Goal: Transaction & Acquisition: Obtain resource

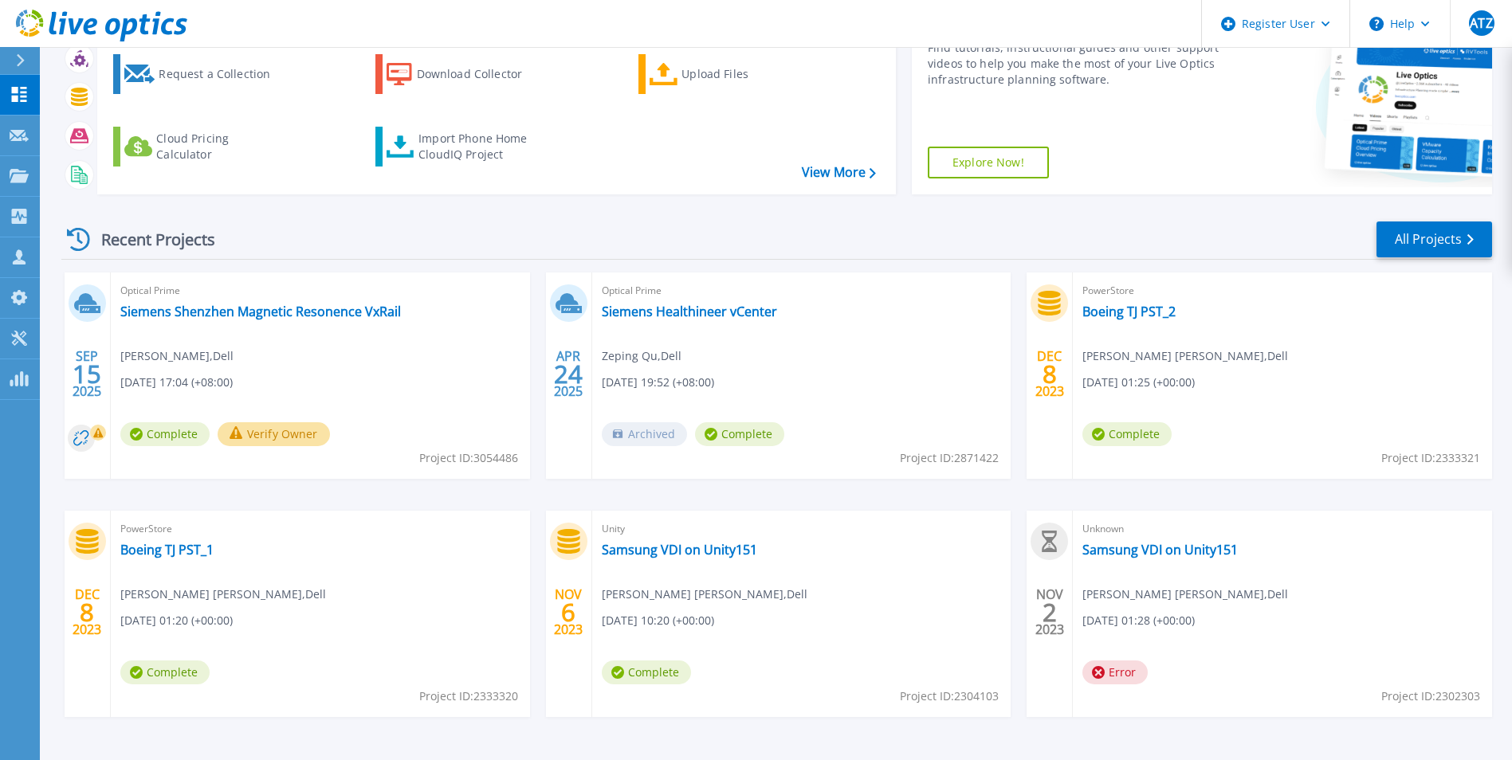
scroll to position [159, 0]
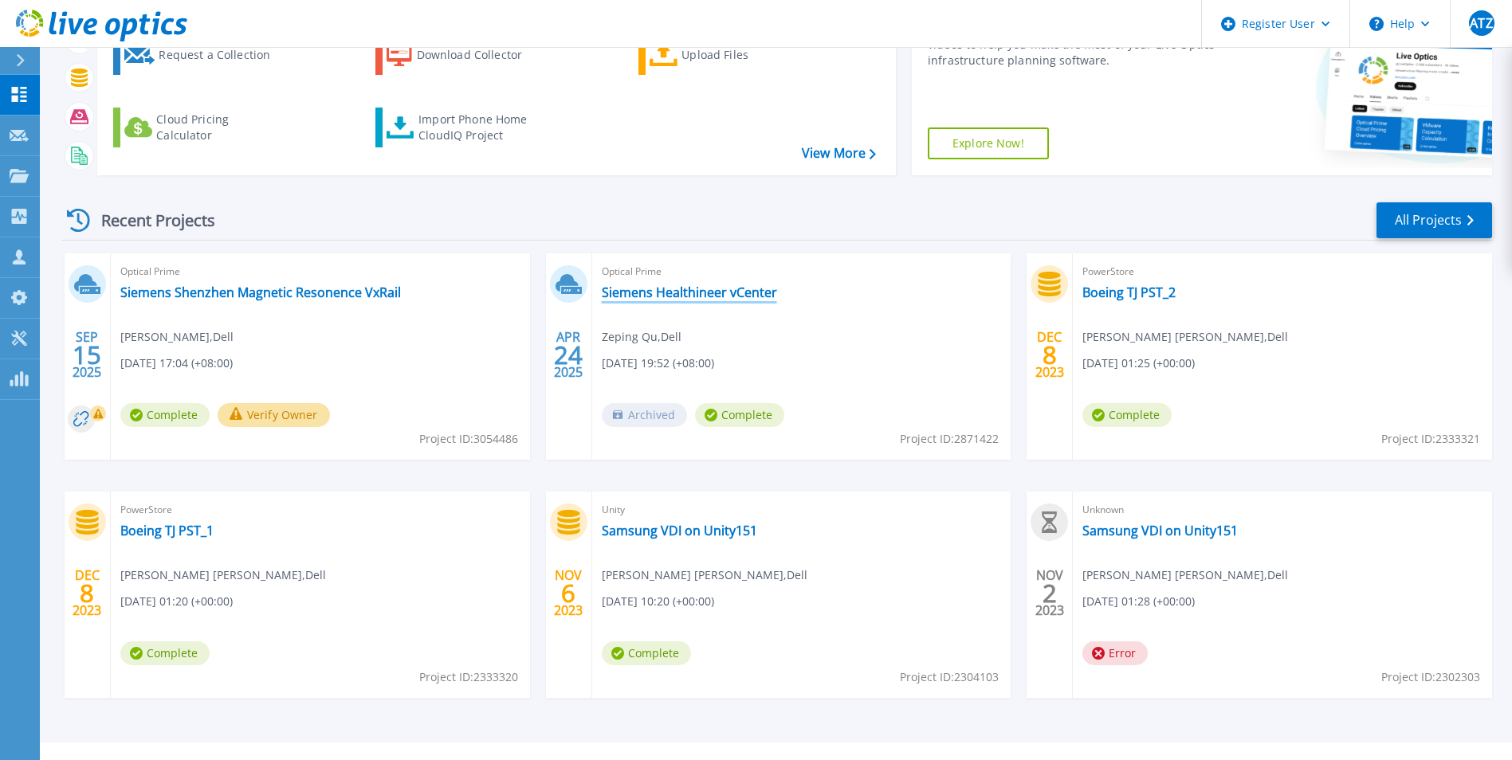
click at [693, 296] on link "Siemens Healthineer vCenter" at bounding box center [689, 292] width 175 height 16
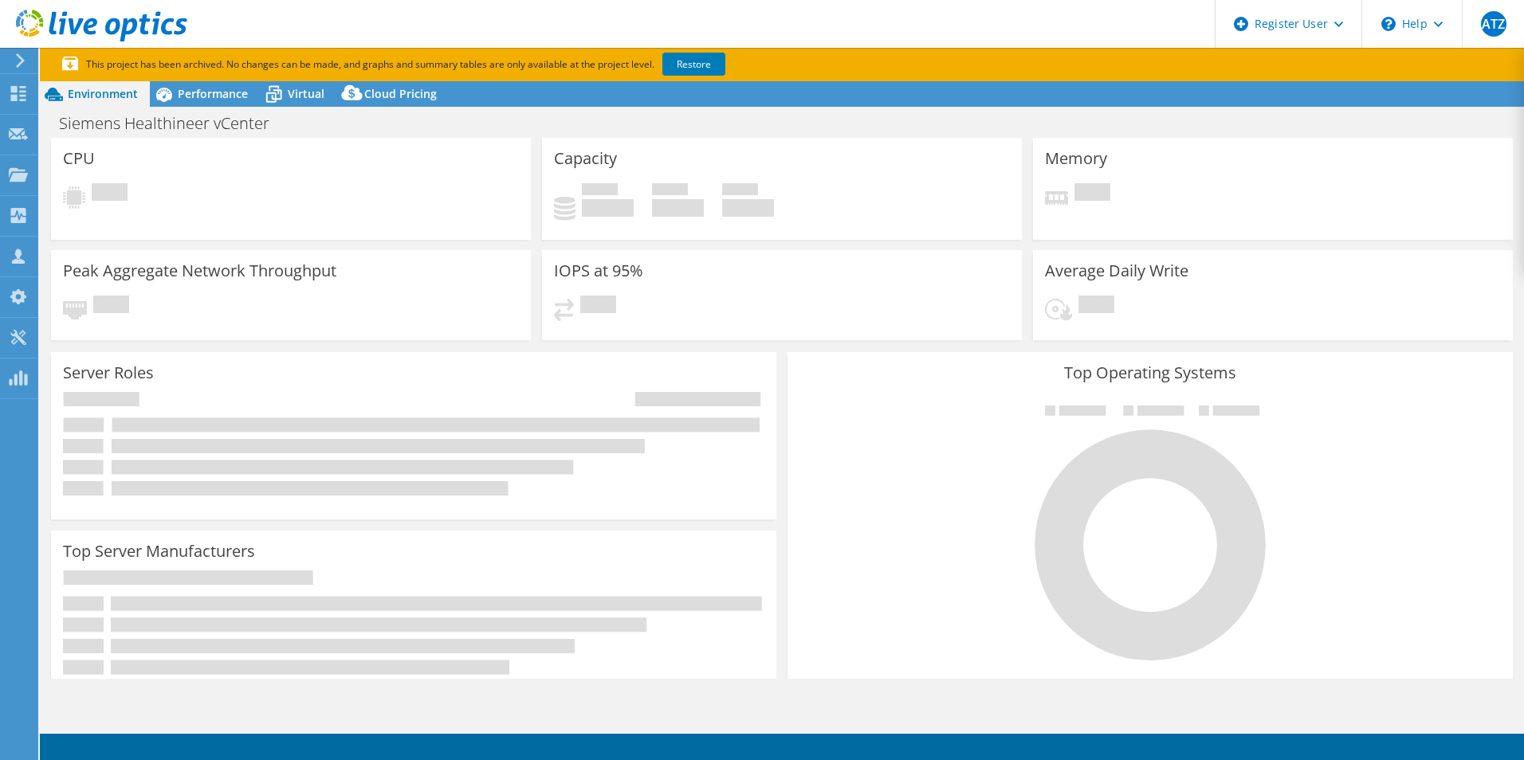
select select "HongKong"
select select "CNY"
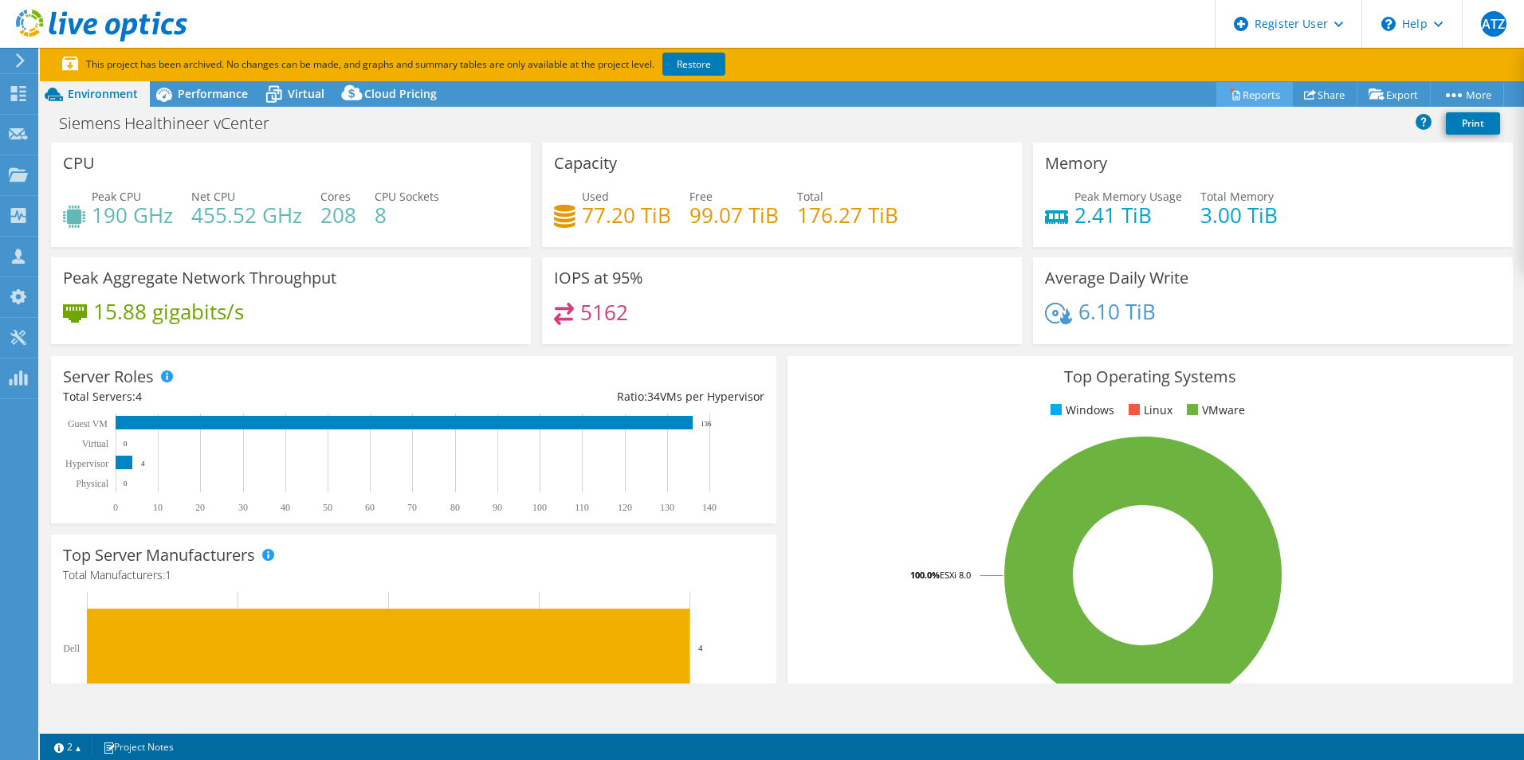
click at [1249, 97] on link "Reports" at bounding box center [1254, 94] width 76 height 25
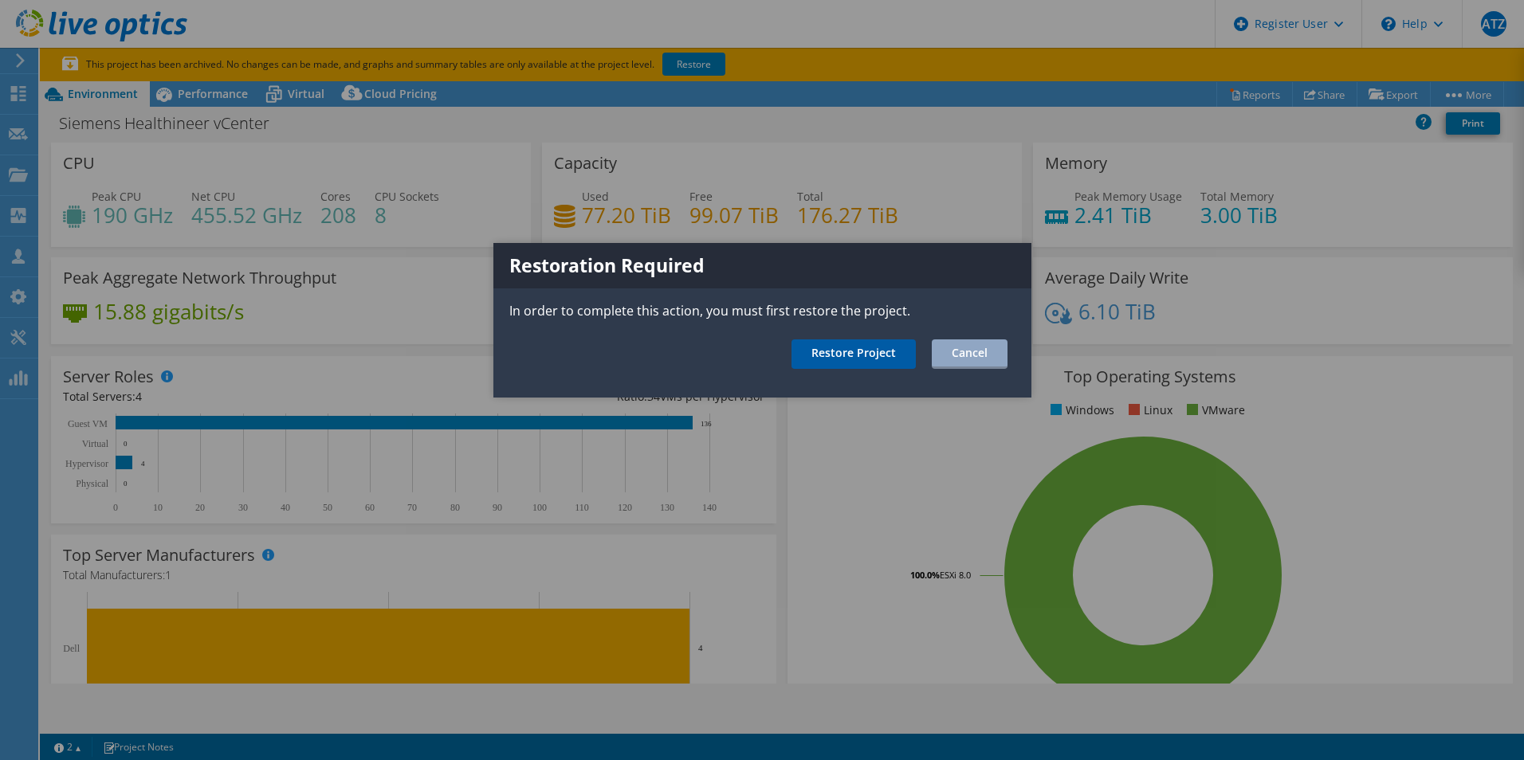
click at [897, 356] on link "Restore Project" at bounding box center [853, 353] width 124 height 29
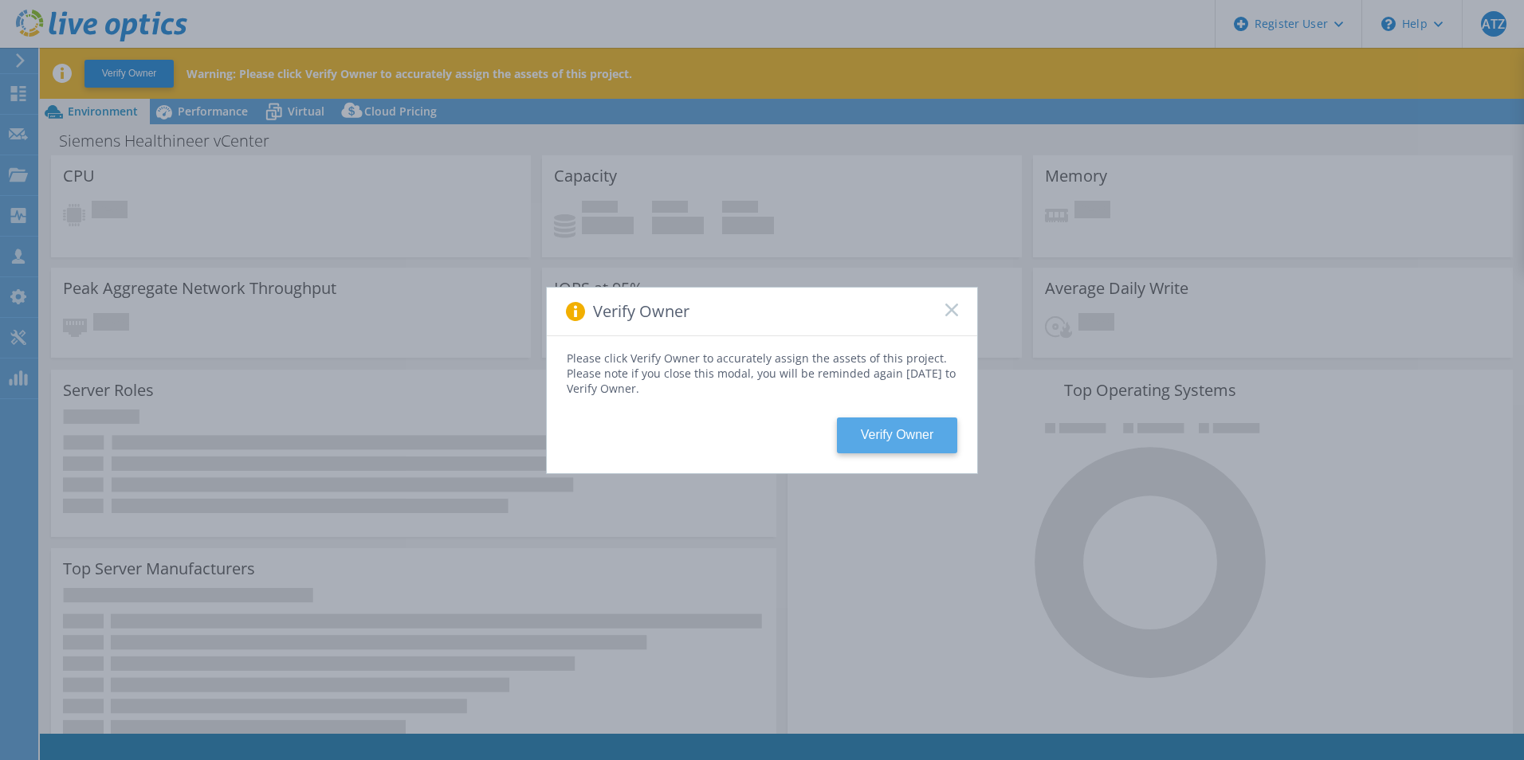
click at [889, 432] on button "Verify Owner" at bounding box center [897, 436] width 120 height 36
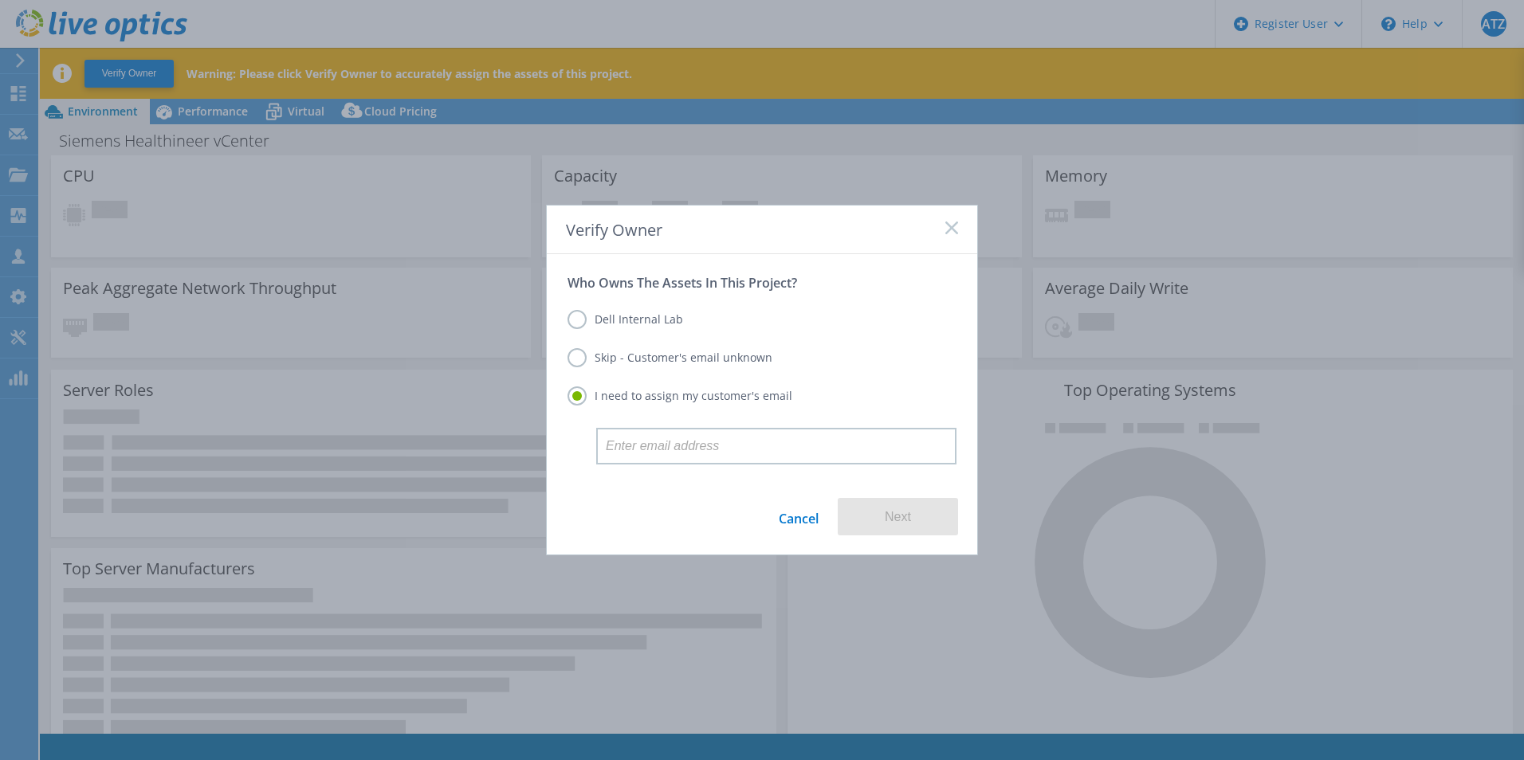
select select "HongKong"
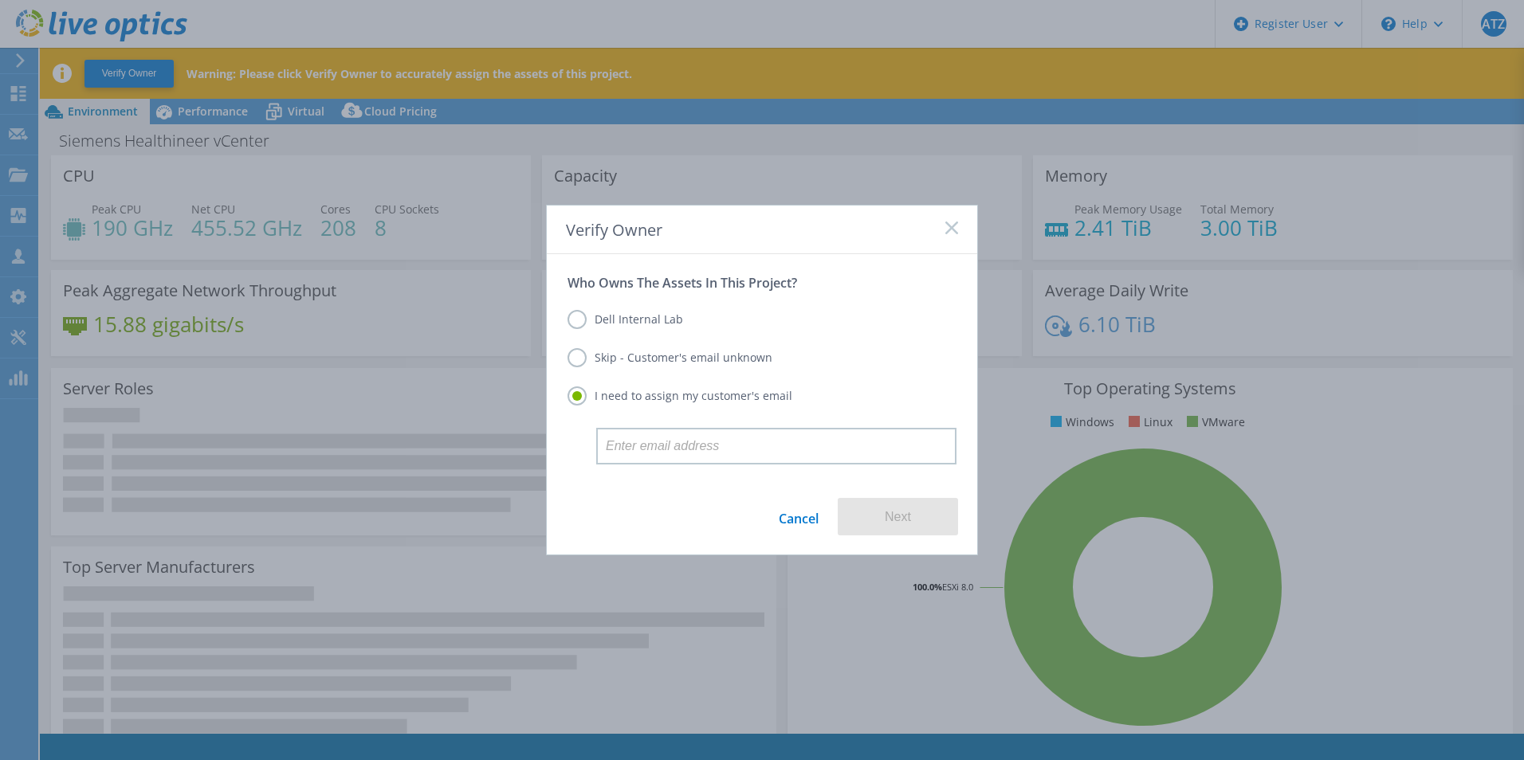
click at [581, 363] on label "Skip - Customer's email unknown" at bounding box center [669, 357] width 205 height 19
click at [0, 0] on input "Skip - Customer's email unknown" at bounding box center [0, 0] width 0 height 0
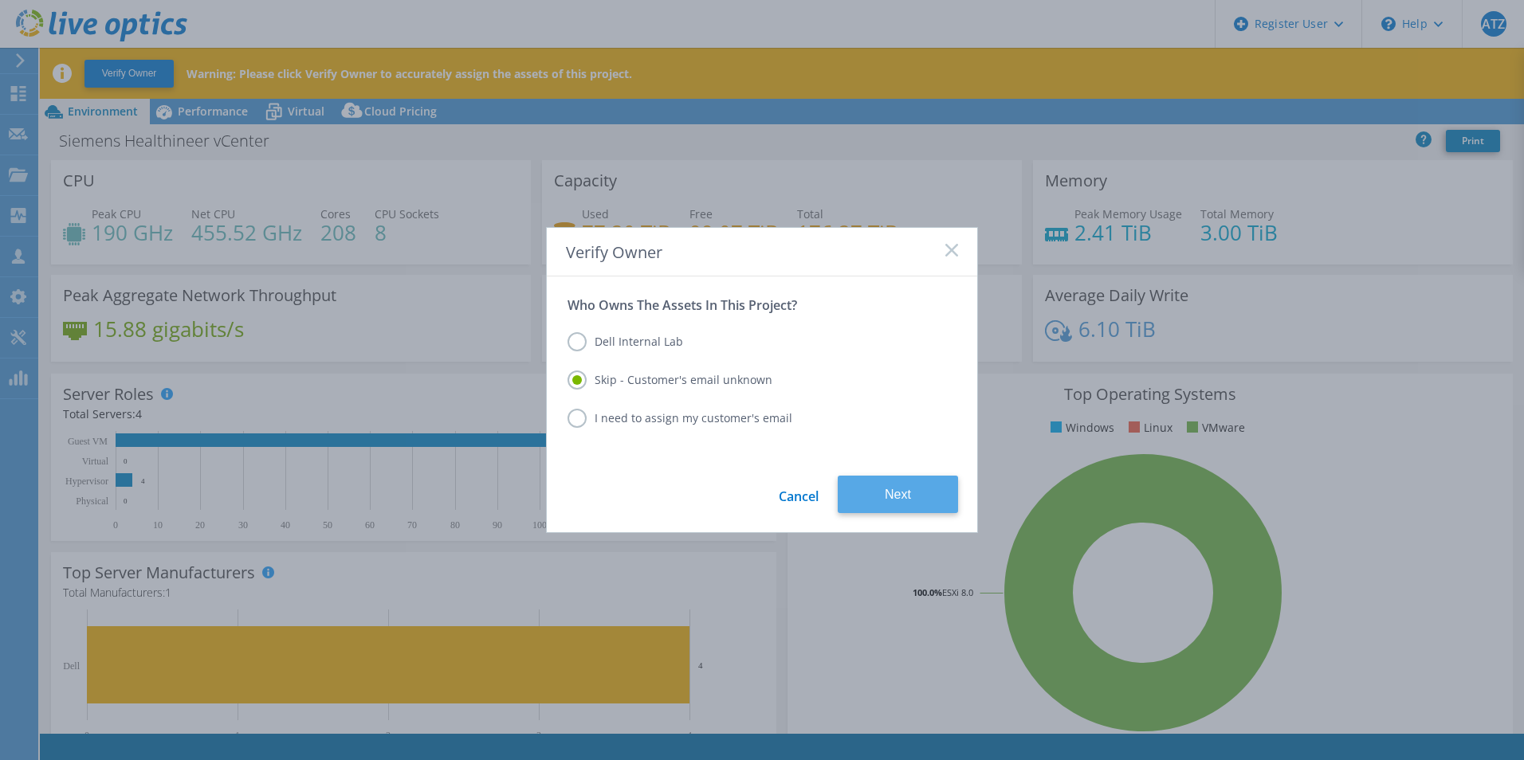
click at [906, 495] on button "Next" at bounding box center [898, 494] width 120 height 37
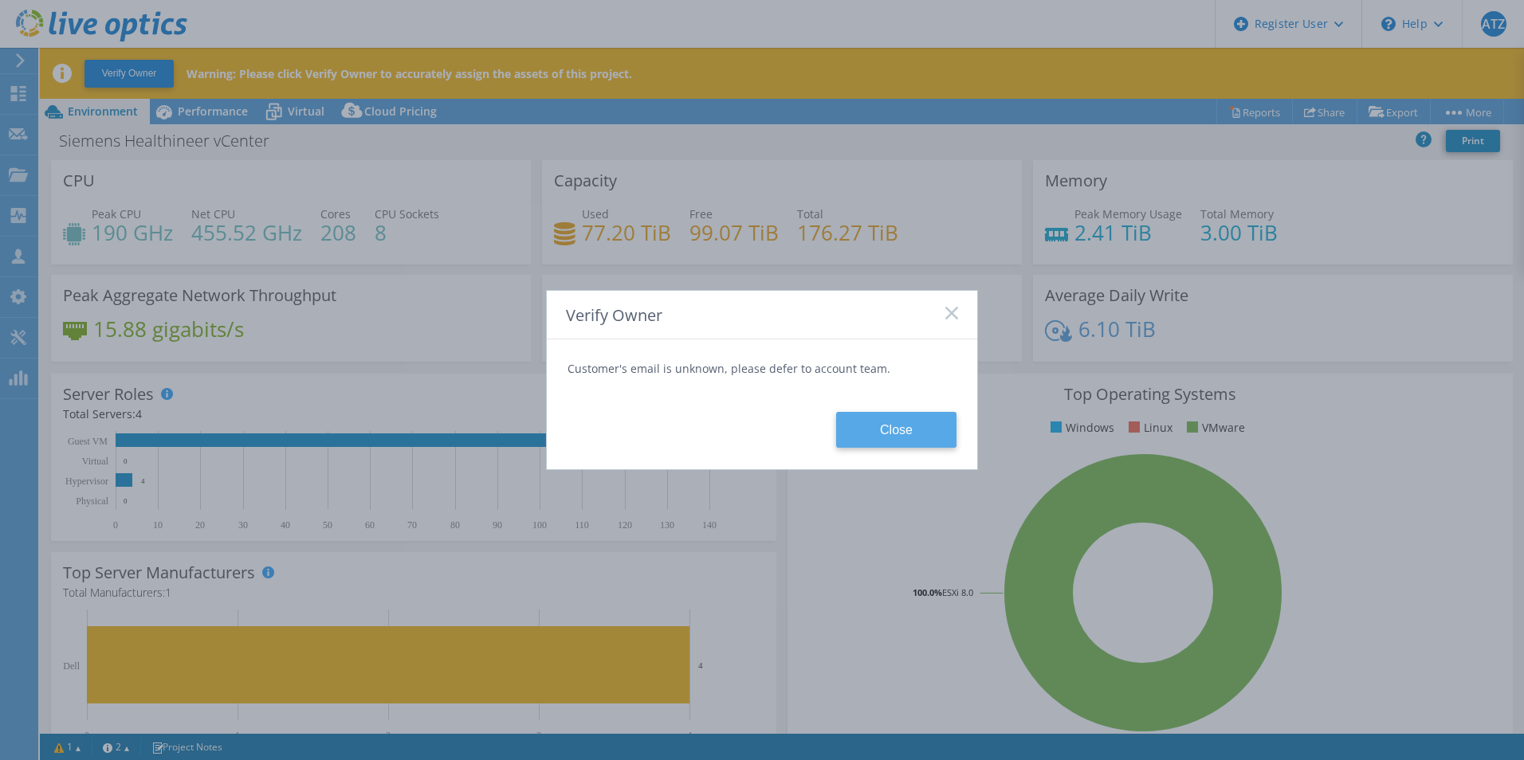
click at [891, 443] on button "Close" at bounding box center [896, 430] width 120 height 36
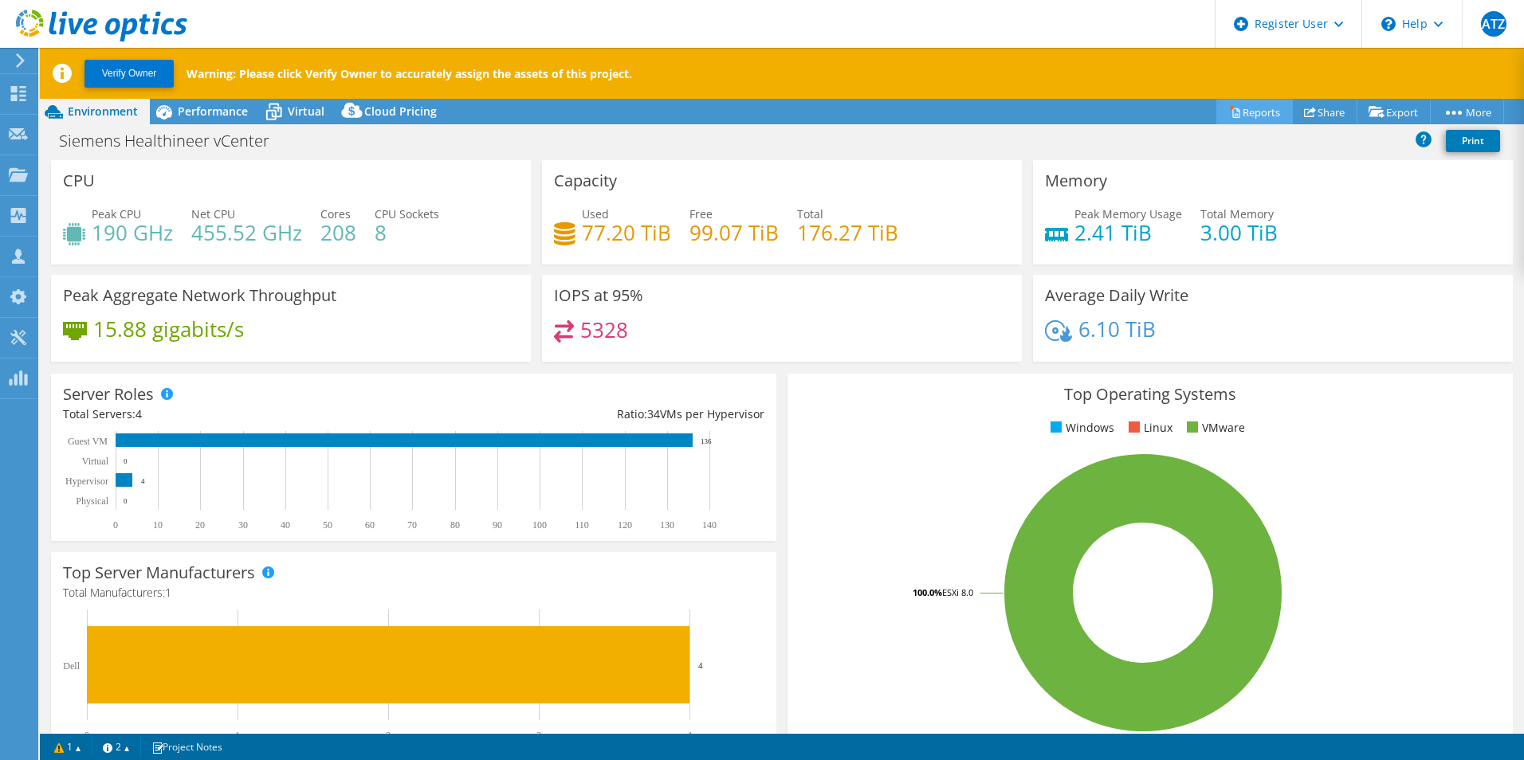
click at [1259, 116] on link "Reports" at bounding box center [1254, 112] width 76 height 25
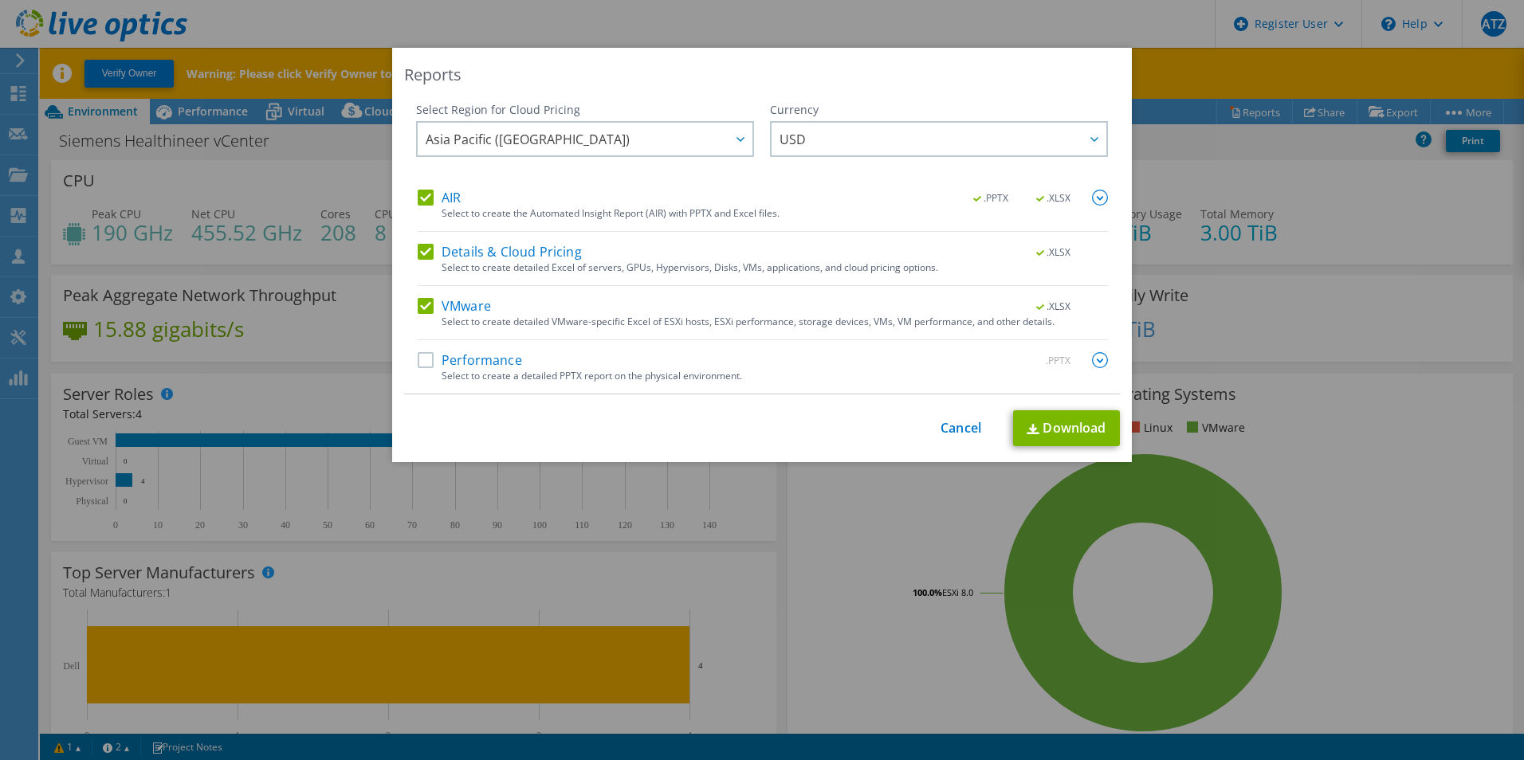
click at [418, 365] on label "Performance" at bounding box center [470, 360] width 104 height 16
click at [0, 0] on input "Performance" at bounding box center [0, 0] width 0 height 0
click at [1069, 144] on span "USD" at bounding box center [942, 139] width 327 height 33
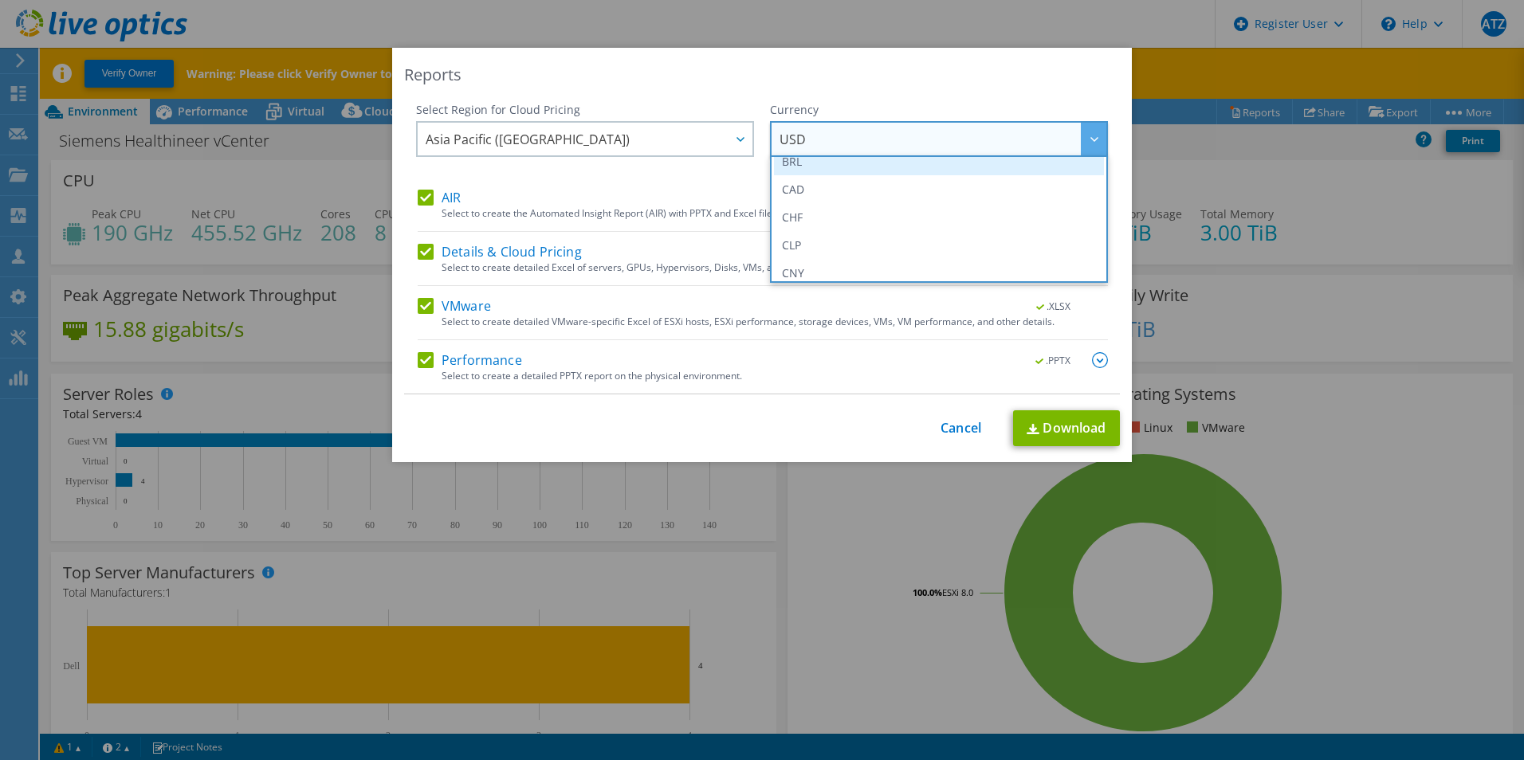
scroll to position [159, 0]
click at [939, 192] on li "CNY" at bounding box center [939, 181] width 330 height 28
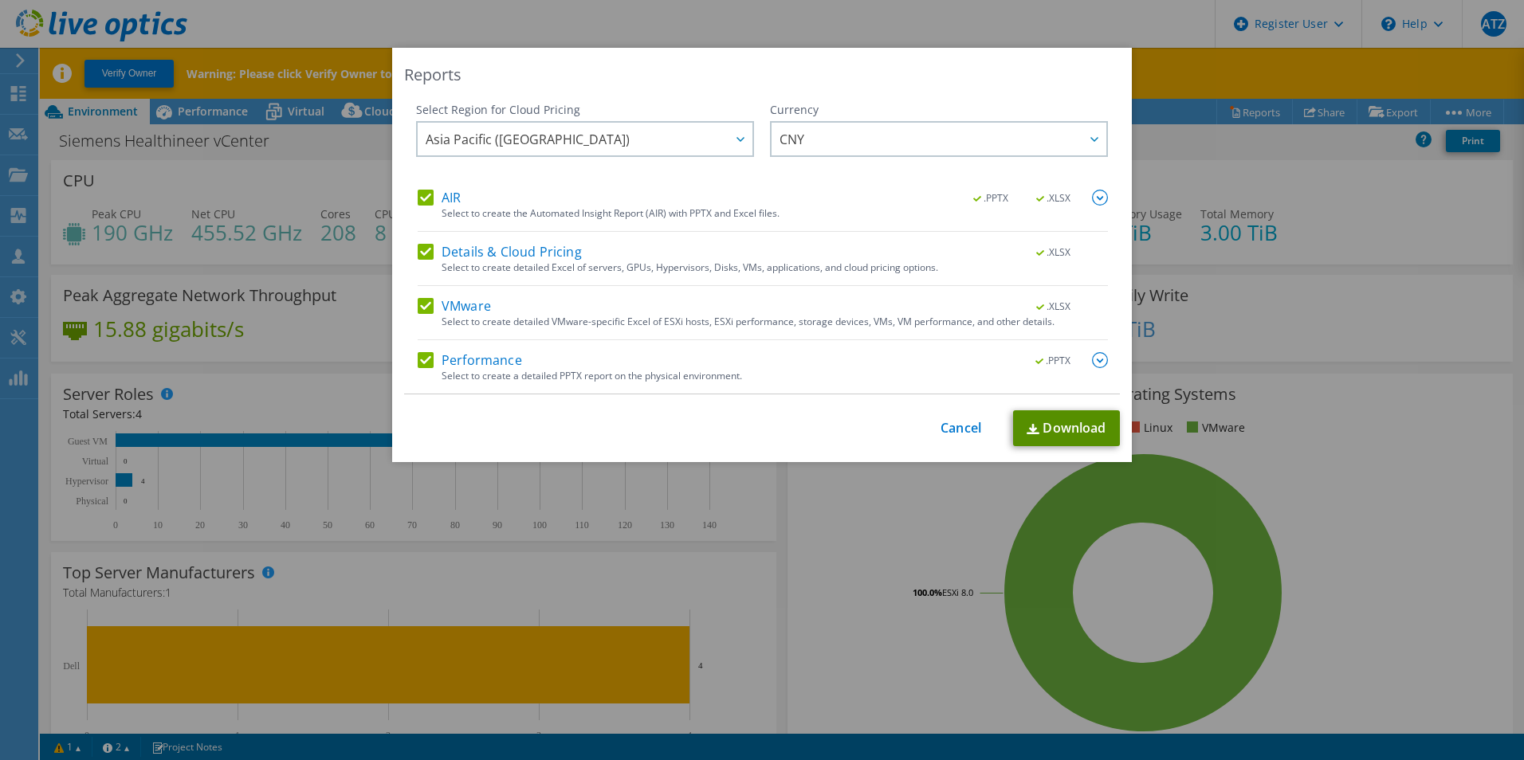
click at [1075, 432] on link "Download" at bounding box center [1066, 428] width 107 height 36
click at [949, 429] on link "Cancel" at bounding box center [960, 428] width 41 height 15
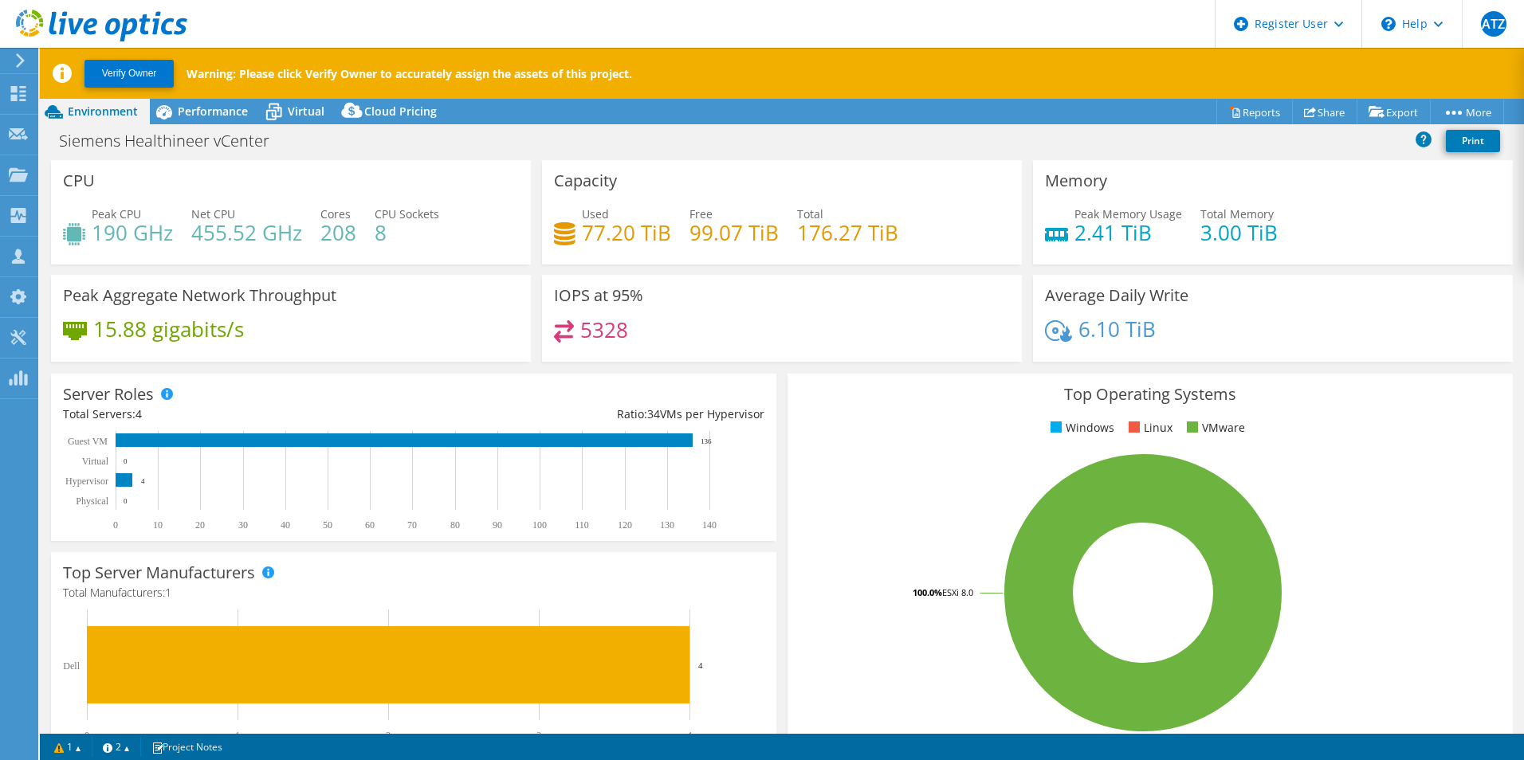
click at [69, 31] on icon at bounding box center [101, 26] width 171 height 33
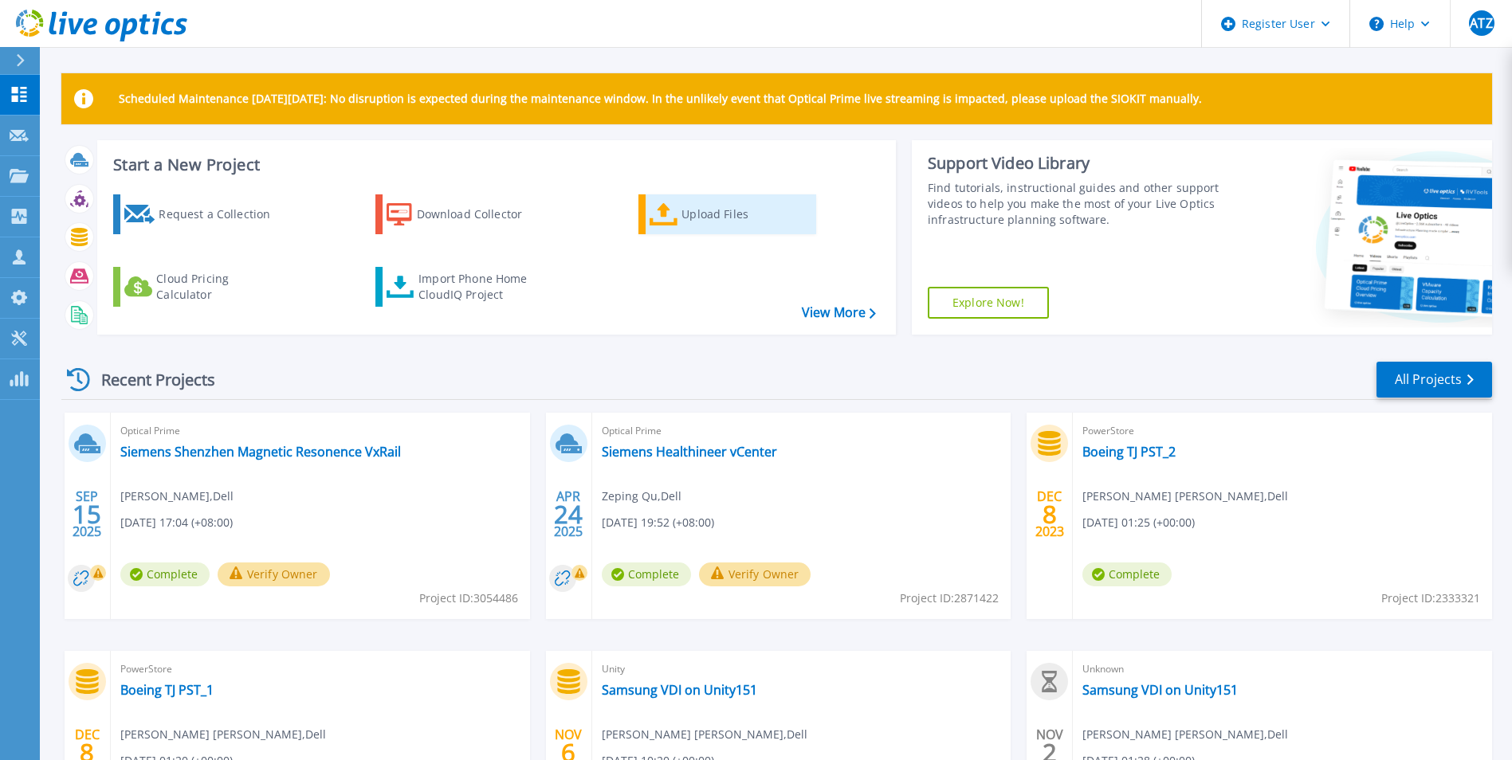
click at [739, 221] on div "Upload Files" at bounding box center [744, 214] width 127 height 32
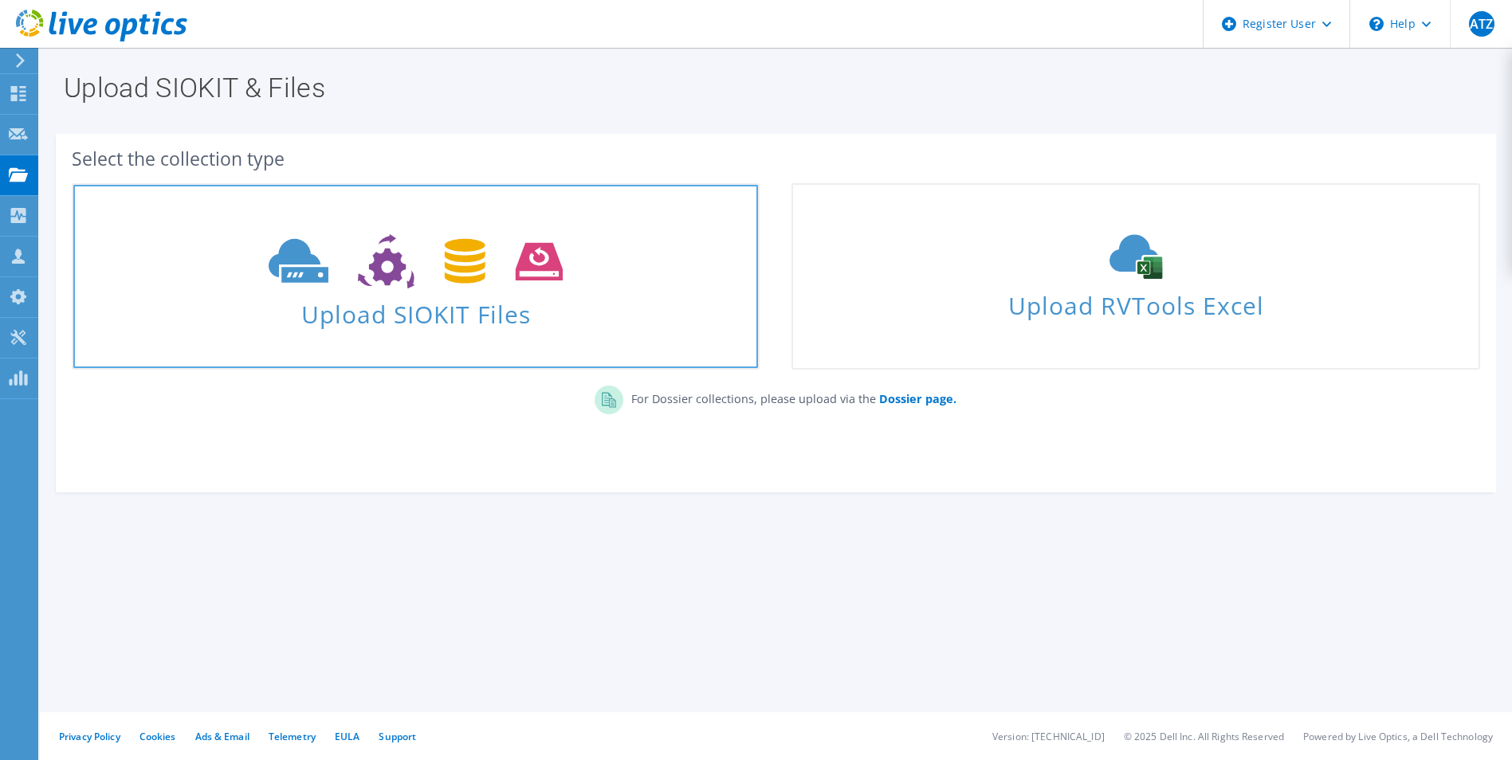
click at [511, 284] on icon at bounding box center [416, 261] width 294 height 55
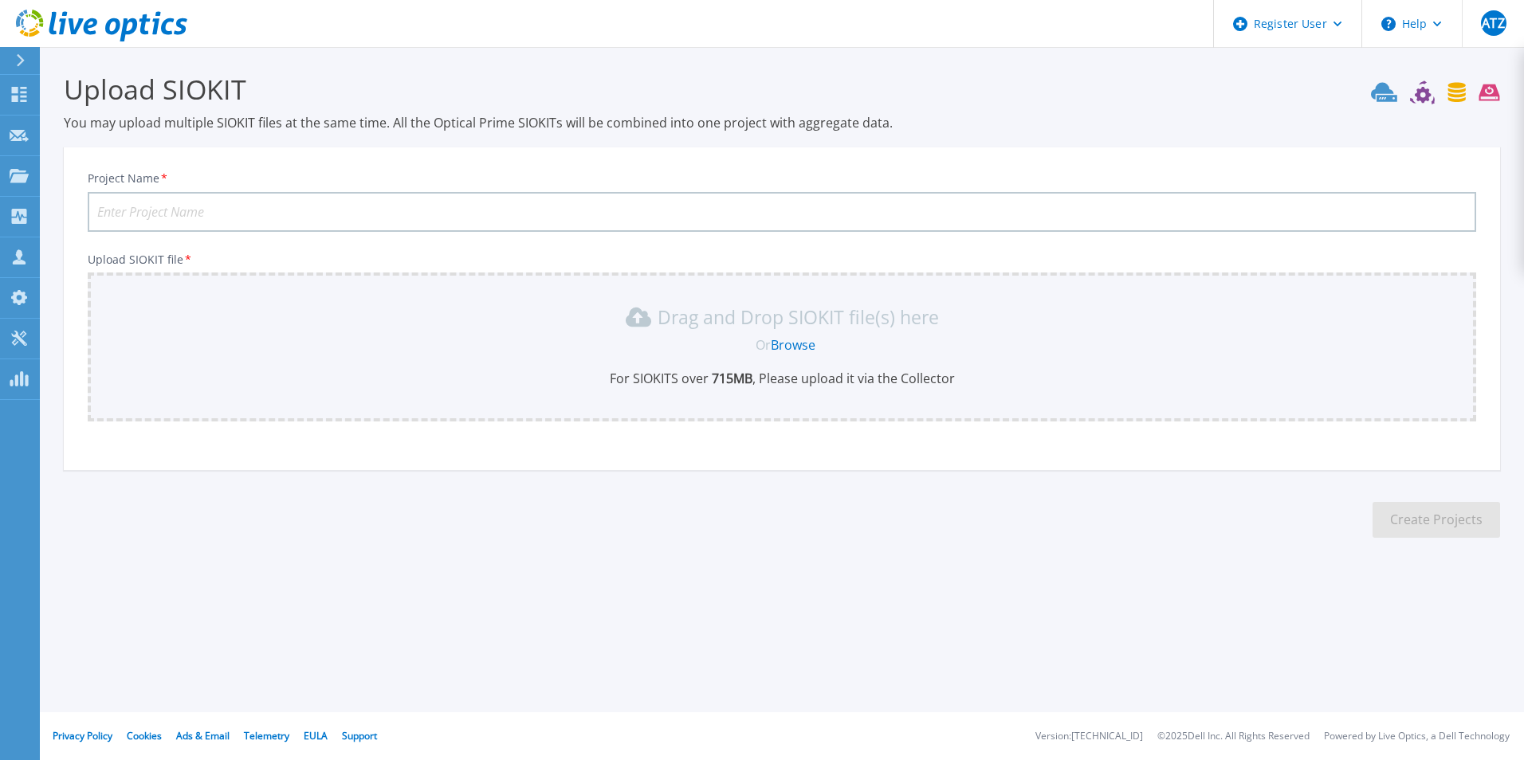
click at [555, 214] on input "Project Name *" at bounding box center [782, 212] width 1388 height 40
type input "e"
type input "Siemens VxRail cluster [DATE]"
click at [807, 345] on link "Browse" at bounding box center [793, 345] width 45 height 18
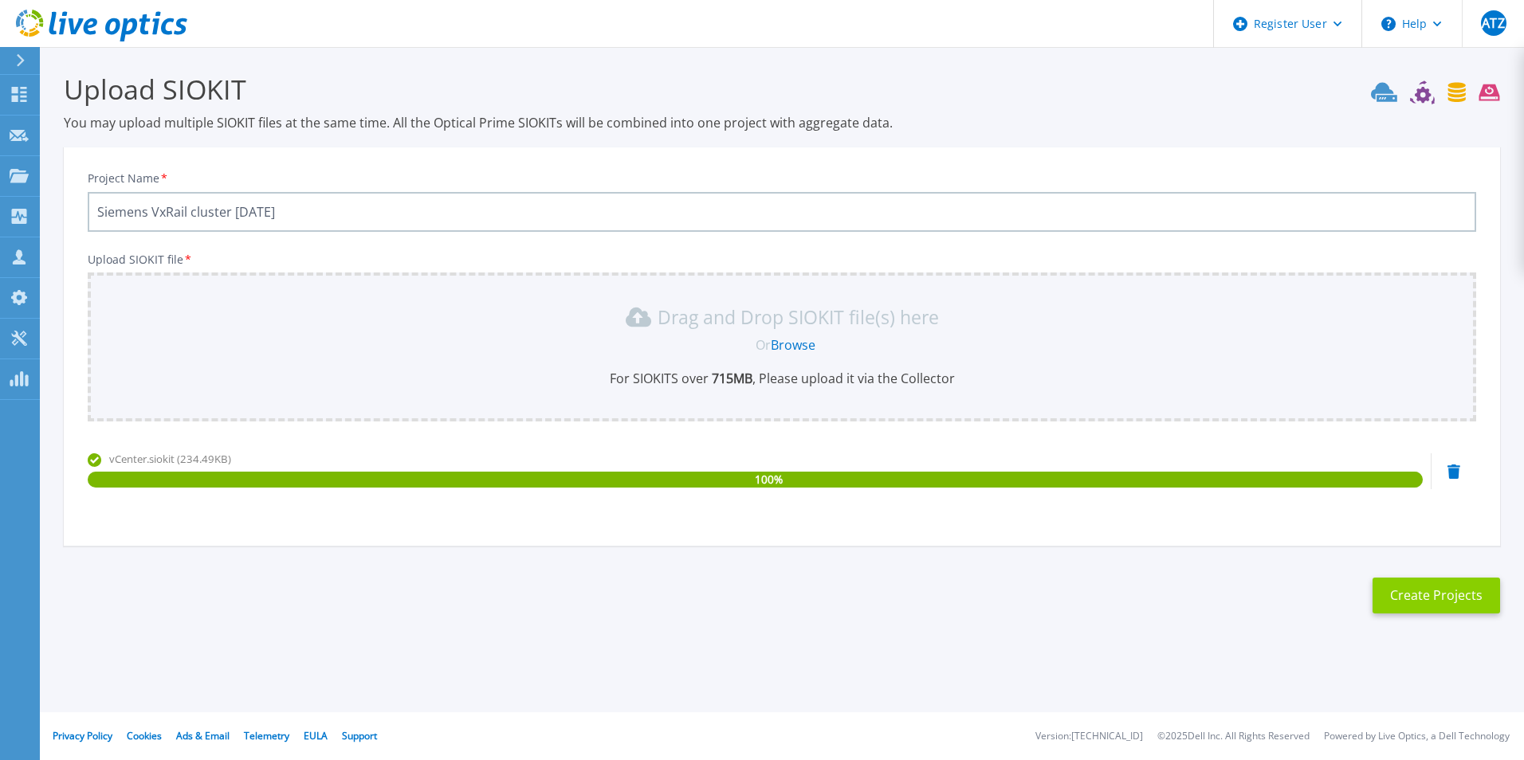
click at [1412, 598] on button "Create Projects" at bounding box center [1435, 596] width 127 height 36
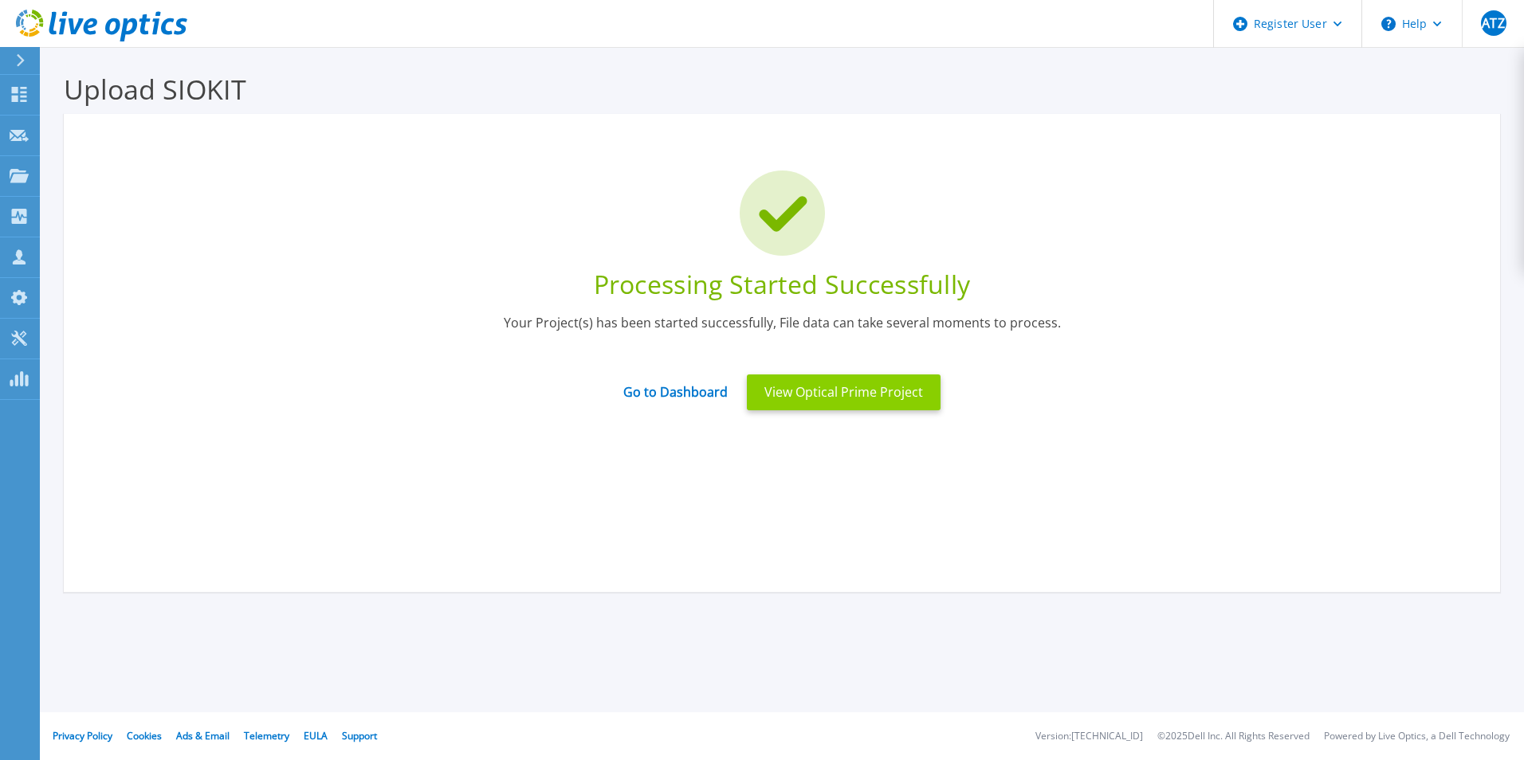
click at [851, 410] on button "View Optical Prime Project" at bounding box center [844, 393] width 194 height 36
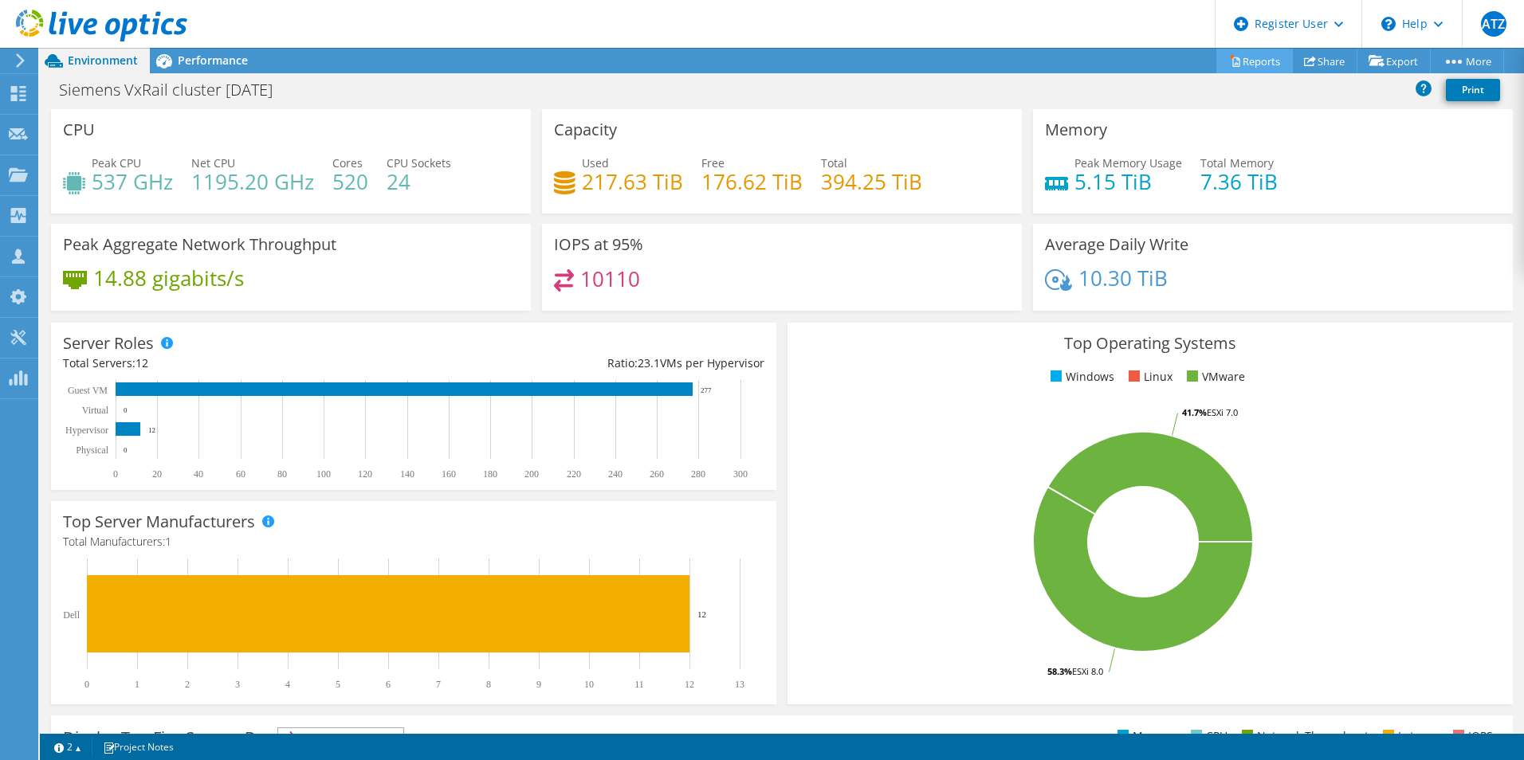
click at [1260, 60] on link "Reports" at bounding box center [1254, 61] width 76 height 25
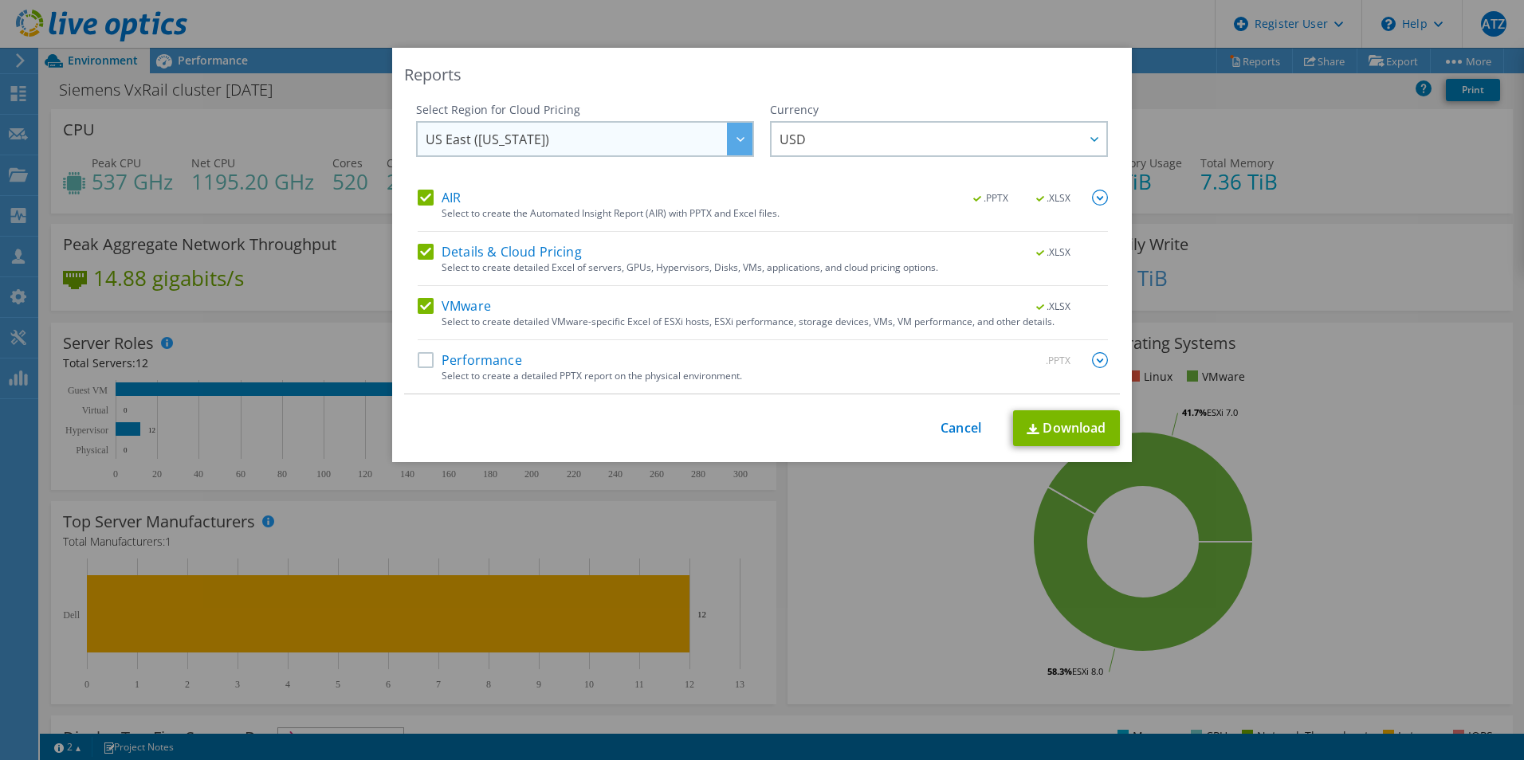
click at [727, 138] on div at bounding box center [739, 139] width 25 height 33
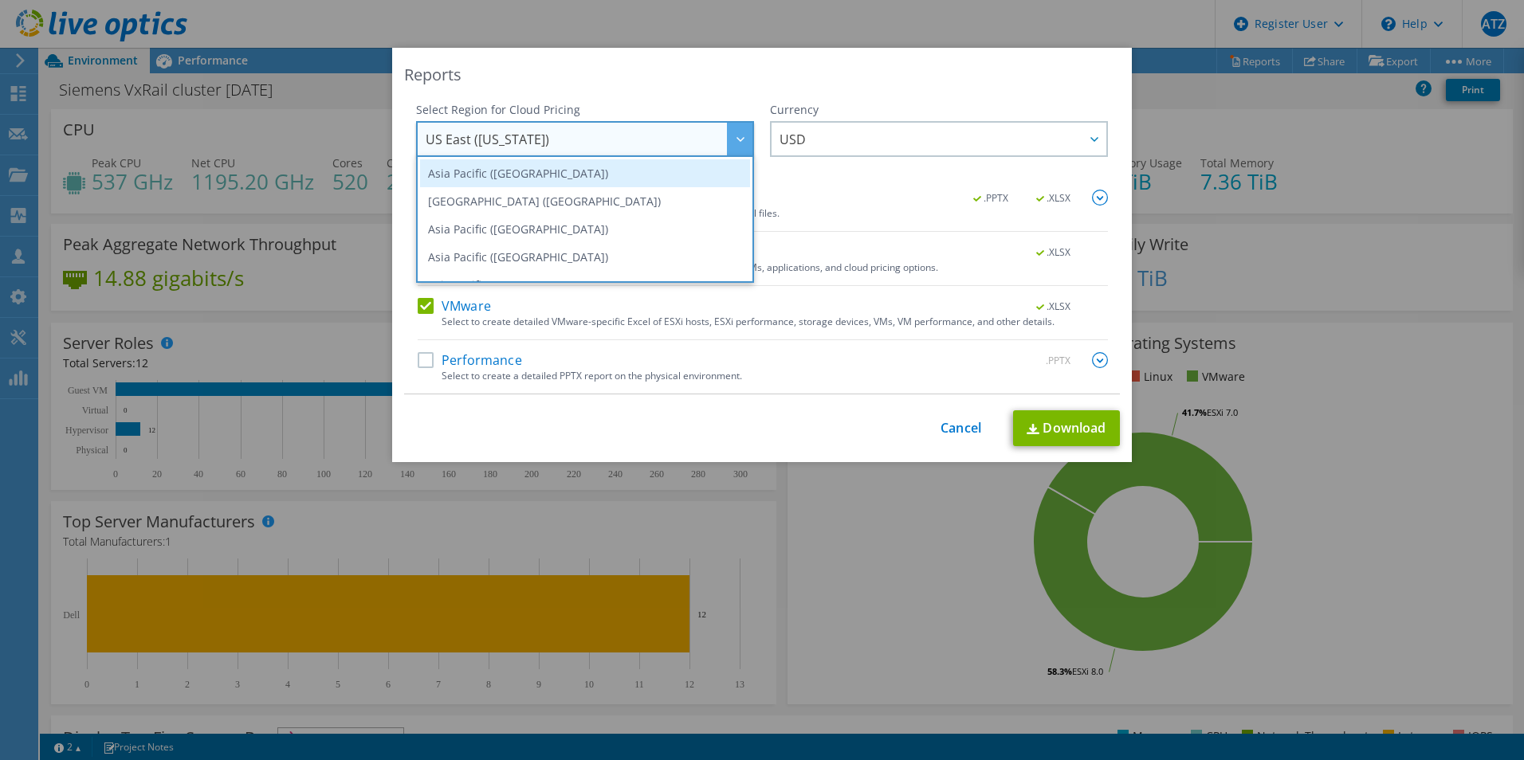
click at [679, 172] on li "Asia Pacific ([GEOGRAPHIC_DATA])" at bounding box center [585, 173] width 330 height 28
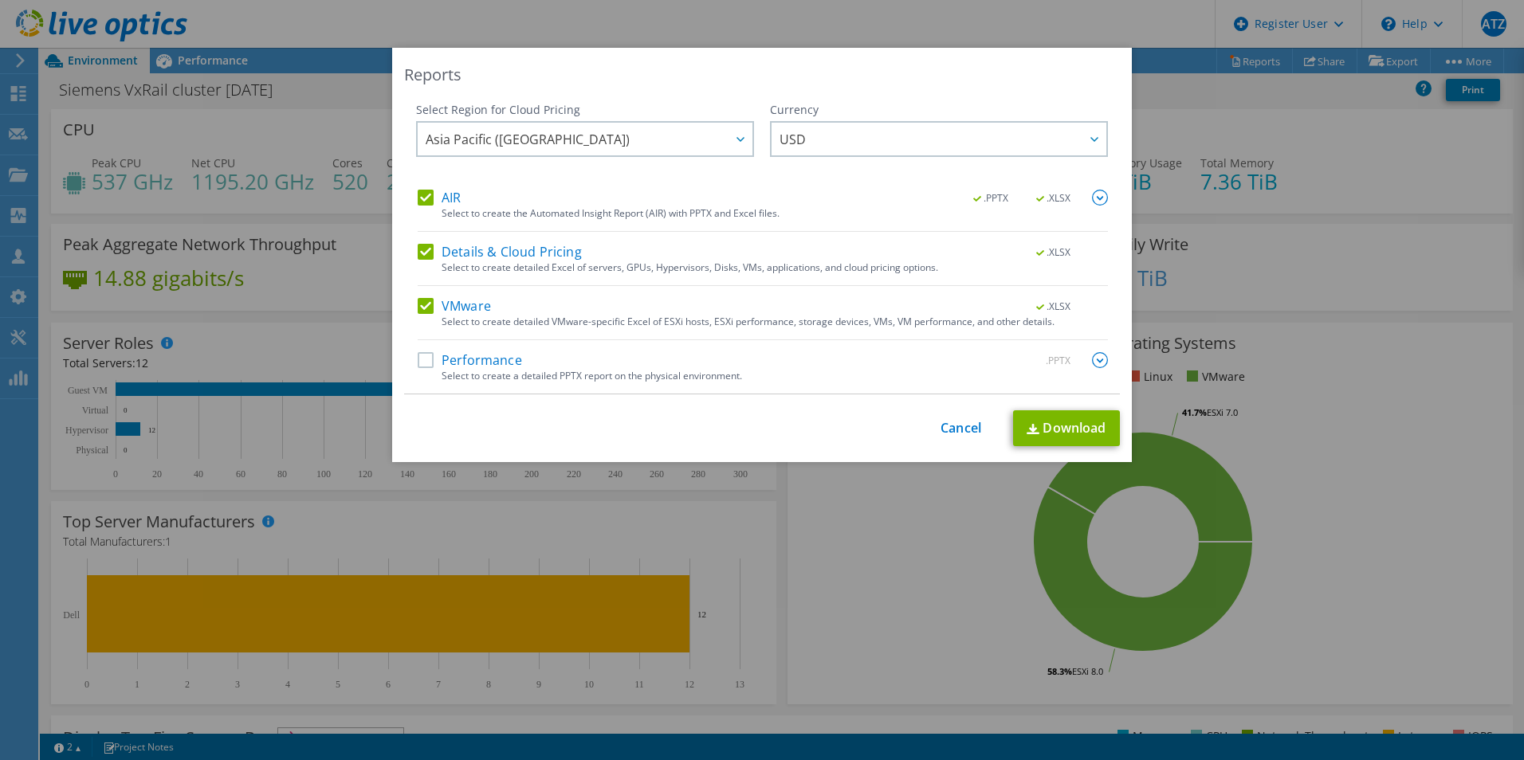
click at [433, 362] on label "Performance" at bounding box center [470, 360] width 104 height 16
click at [0, 0] on input "Performance" at bounding box center [0, 0] width 0 height 0
click at [1055, 419] on link "Download" at bounding box center [1066, 428] width 107 height 36
click at [1393, 551] on div "Reports Select Region for Cloud Pricing Asia Pacific ([GEOGRAPHIC_DATA]) [GEOGR…" at bounding box center [762, 380] width 1524 height 665
